Goal: Navigation & Orientation: Go to known website

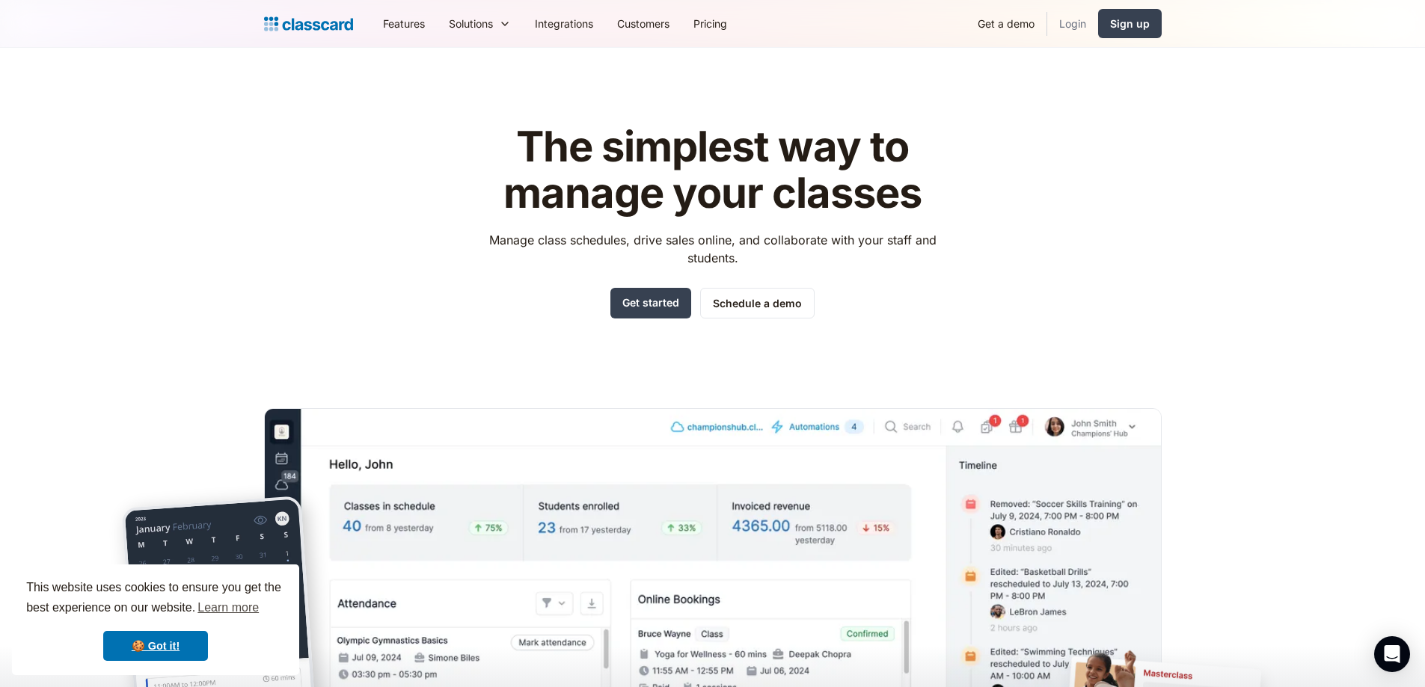
click at [1069, 23] on link "Login" at bounding box center [1072, 24] width 51 height 34
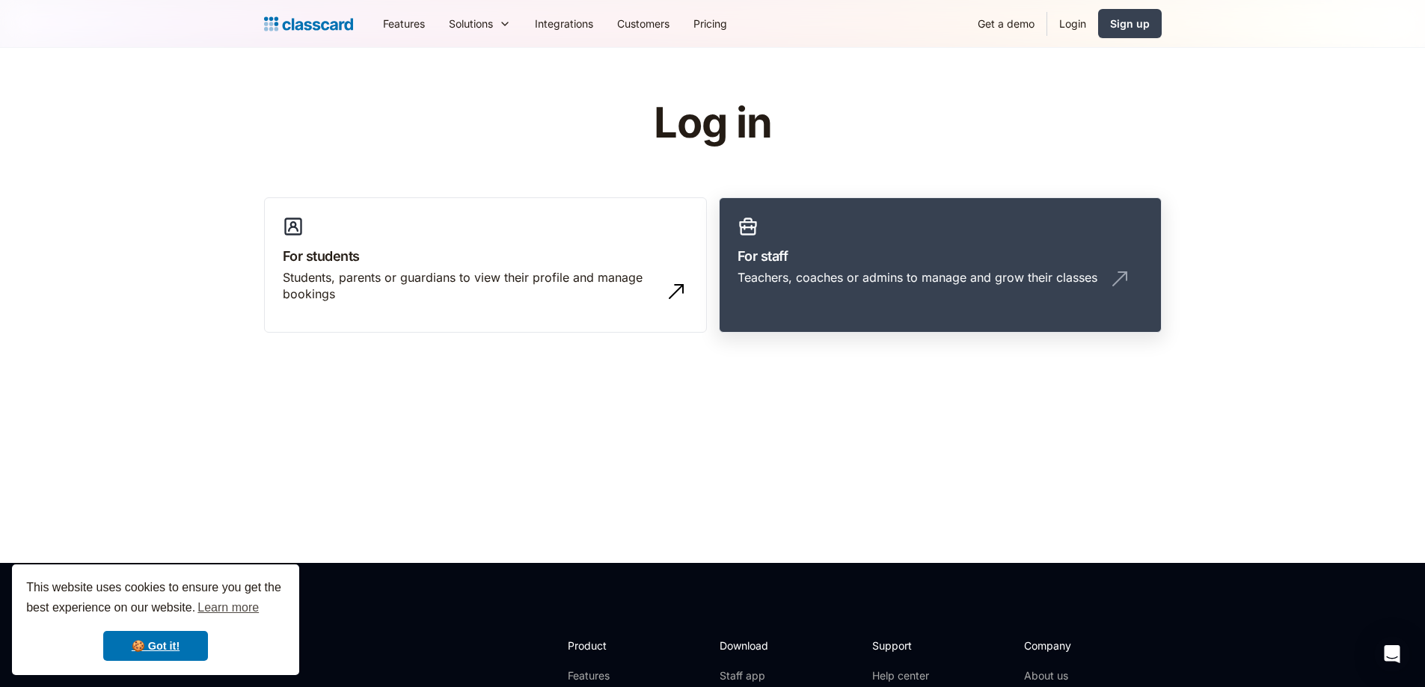
click at [826, 279] on div "Teachers, coaches or admins to manage and grow their classes" at bounding box center [917, 277] width 360 height 16
